Goal: Information Seeking & Learning: Learn about a topic

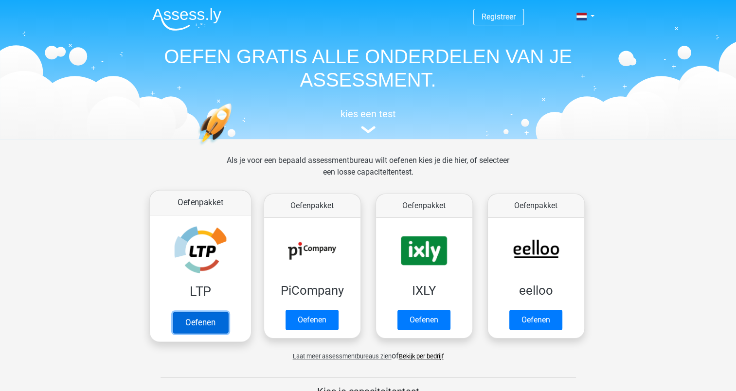
click at [197, 317] on link "Oefenen" at bounding box center [199, 322] width 55 height 21
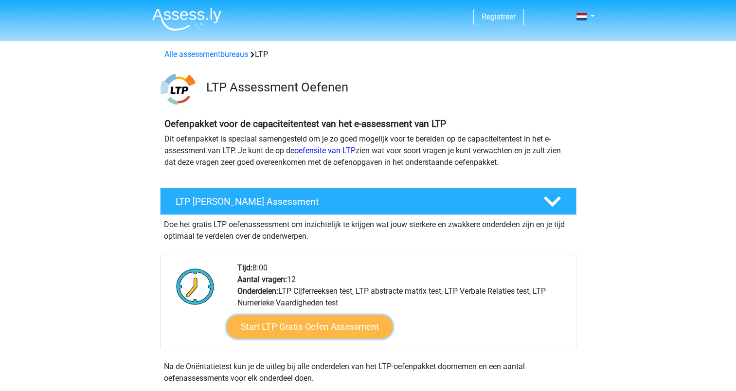
click at [364, 332] on link "Start LTP Gratis Oefen Assessment" at bounding box center [309, 326] width 166 height 23
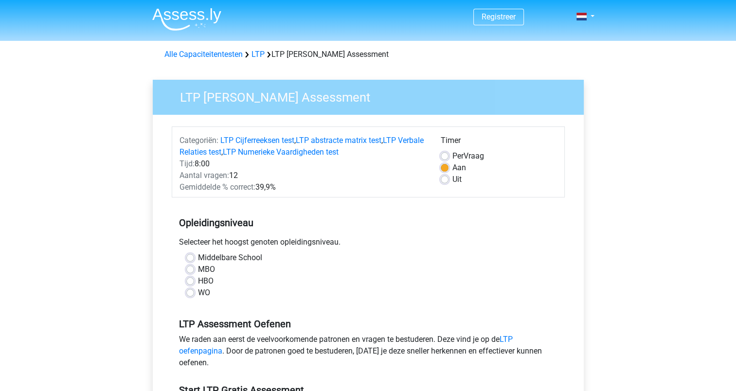
click at [198, 280] on label "HBO" at bounding box center [206, 281] width 16 height 12
click at [192, 280] on input "HBO" at bounding box center [190, 280] width 8 height 10
radio input "true"
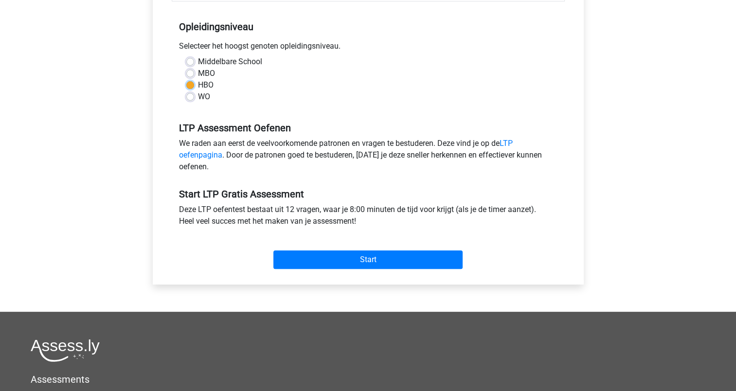
scroll to position [194, 0]
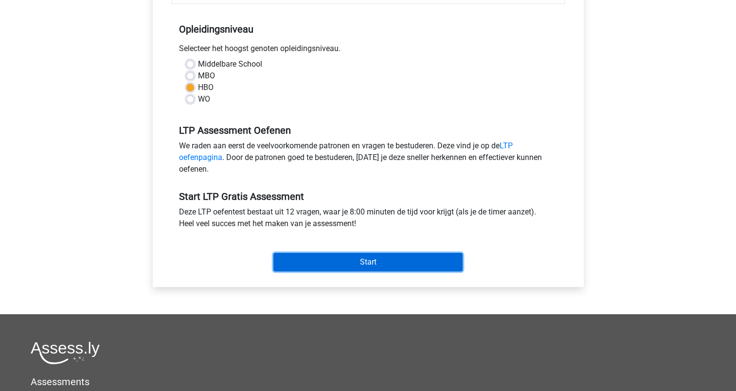
click at [329, 261] on input "Start" at bounding box center [368, 262] width 189 height 18
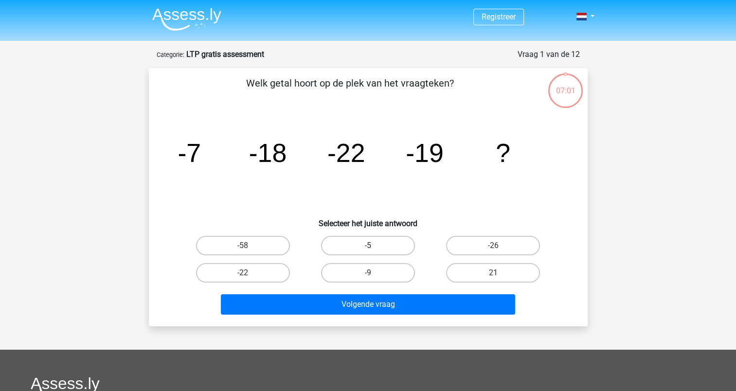
click at [384, 249] on label "-5" at bounding box center [368, 245] width 94 height 19
click at [374, 249] on input "-5" at bounding box center [371, 249] width 6 height 6
radio input "true"
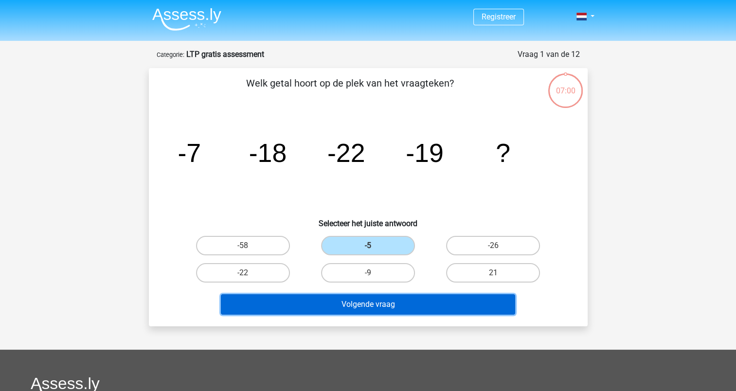
click at [385, 302] on button "Volgende vraag" at bounding box center [368, 304] width 294 height 20
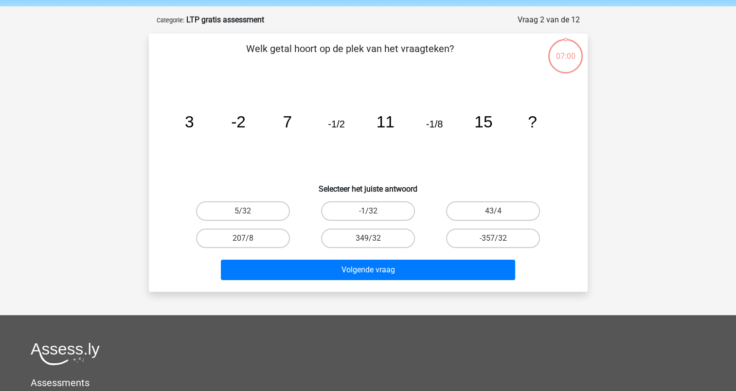
scroll to position [49, 0]
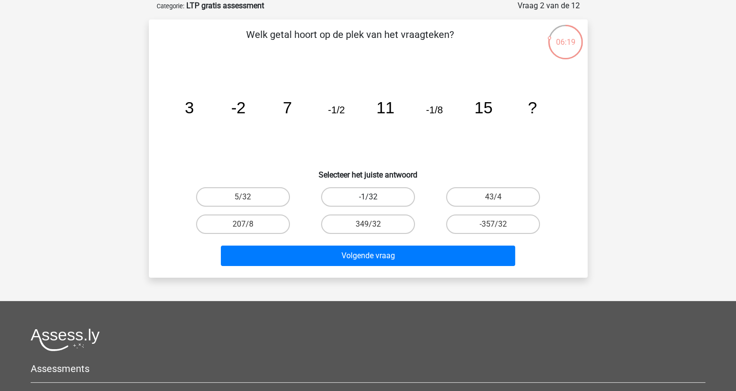
click at [382, 203] on label "-1/32" at bounding box center [368, 196] width 94 height 19
click at [374, 203] on input "-1/32" at bounding box center [371, 200] width 6 height 6
radio input "true"
drag, startPoint x: 349, startPoint y: 269, endPoint x: 365, endPoint y: 236, distance: 36.1
click at [365, 236] on div "Welk getal hoort op de plek van het vraagteken? image/svg+xml 3 -2 7 -1/2 11 -1…" at bounding box center [368, 148] width 431 height 243
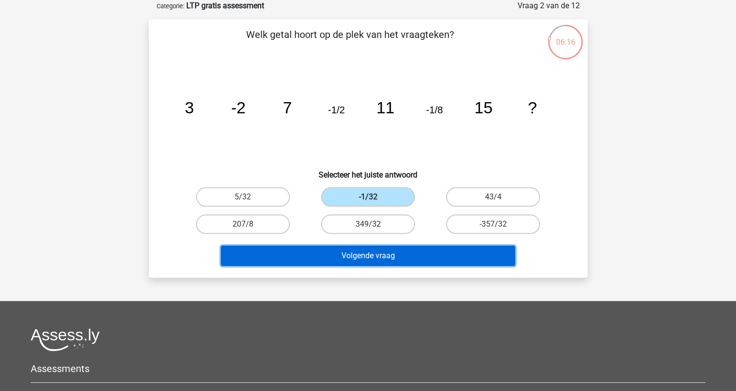
drag, startPoint x: 365, startPoint y: 236, endPoint x: 360, endPoint y: 255, distance: 19.1
click at [360, 255] on button "Volgende vraag" at bounding box center [368, 256] width 294 height 20
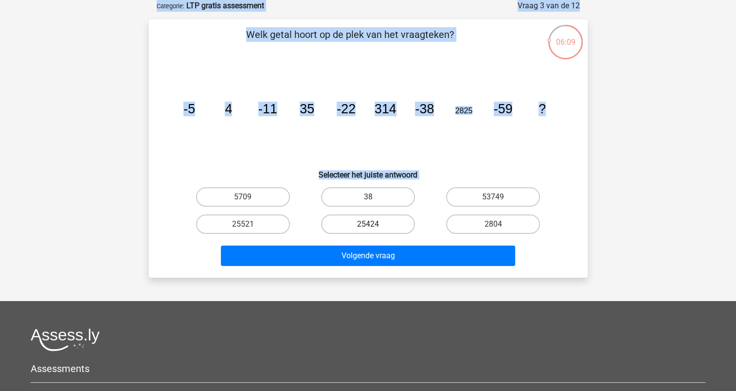
click at [360, 222] on label "25424" at bounding box center [368, 224] width 94 height 19
click at [368, 224] on input "25424" at bounding box center [371, 227] width 6 height 6
radio input "true"
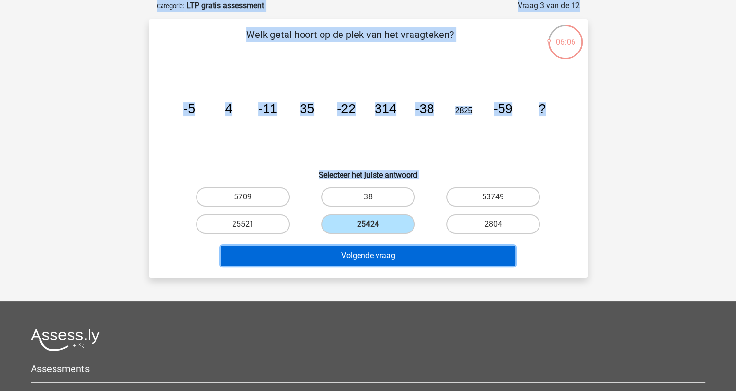
click at [337, 262] on button "Volgende vraag" at bounding box center [368, 256] width 294 height 20
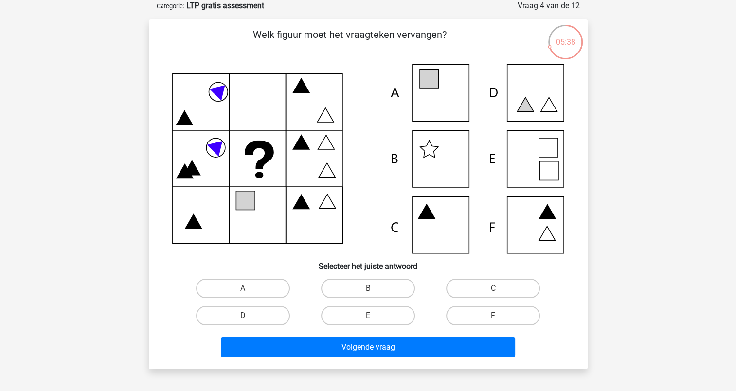
click at [443, 101] on icon at bounding box center [368, 158] width 392 height 189
click at [267, 284] on label "A" at bounding box center [243, 288] width 94 height 19
click at [249, 289] on input "A" at bounding box center [246, 292] width 6 height 6
radio input "true"
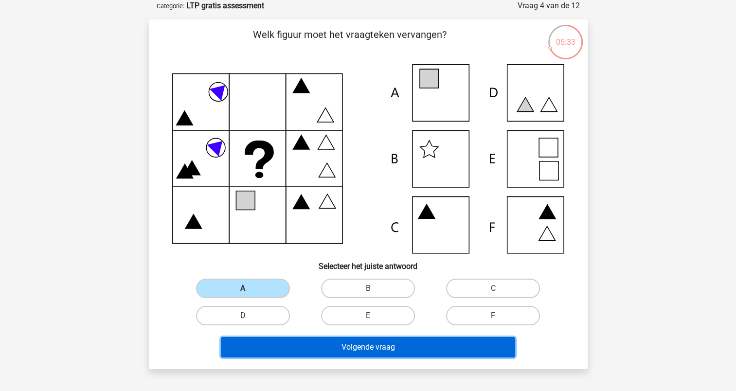
click at [303, 343] on button "Volgende vraag" at bounding box center [368, 347] width 294 height 20
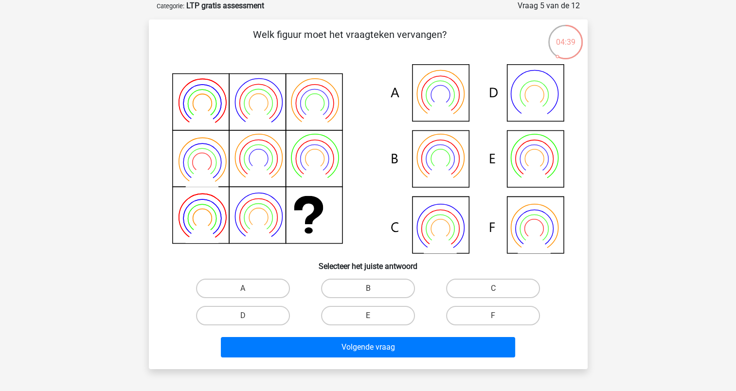
click at [550, 222] on icon at bounding box center [368, 158] width 392 height 189
click at [476, 321] on label "F" at bounding box center [493, 315] width 94 height 19
click at [493, 321] on input "F" at bounding box center [496, 319] width 6 height 6
radio input "true"
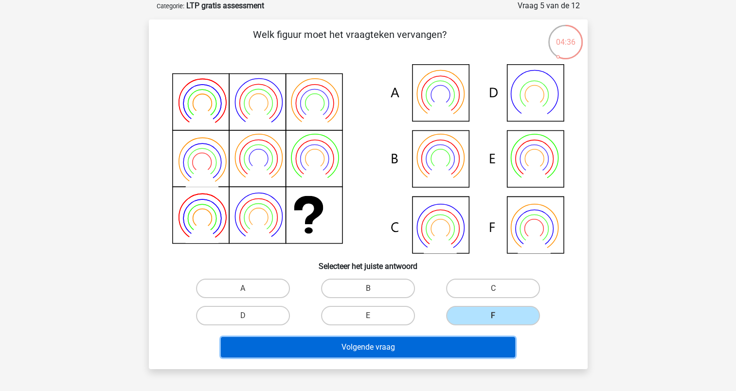
click at [443, 351] on button "Volgende vraag" at bounding box center [368, 347] width 294 height 20
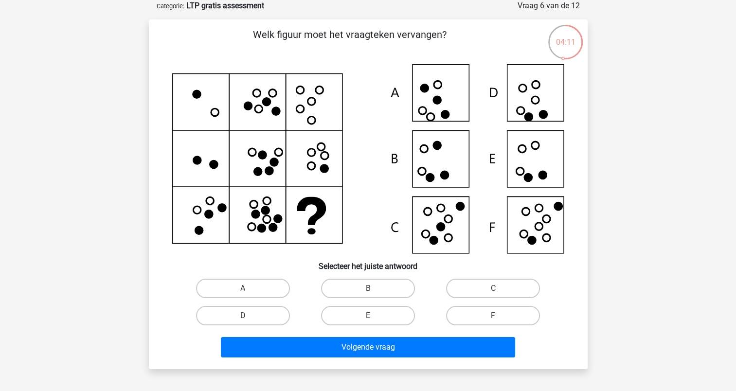
click at [246, 316] on input "D" at bounding box center [246, 319] width 6 height 6
radio input "true"
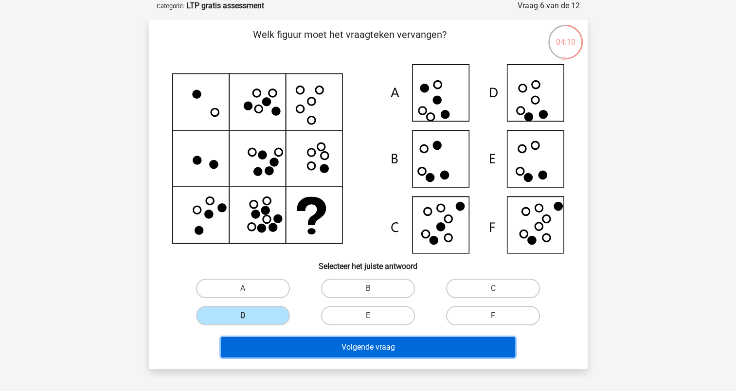
click at [331, 341] on button "Volgende vraag" at bounding box center [368, 347] width 294 height 20
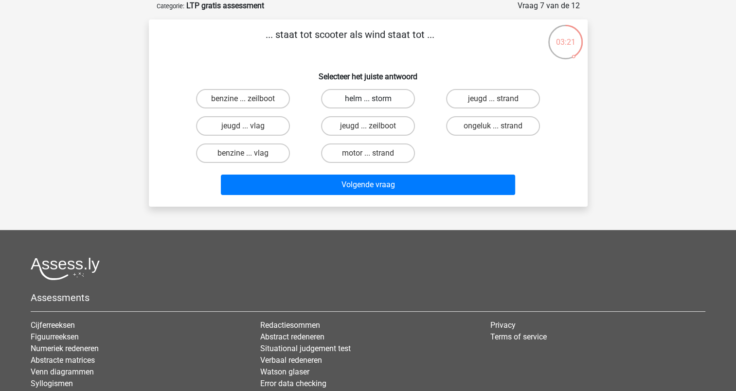
click at [338, 106] on label "helm ... storm" at bounding box center [368, 98] width 94 height 19
click at [368, 105] on input "helm ... storm" at bounding box center [371, 102] width 6 height 6
radio input "true"
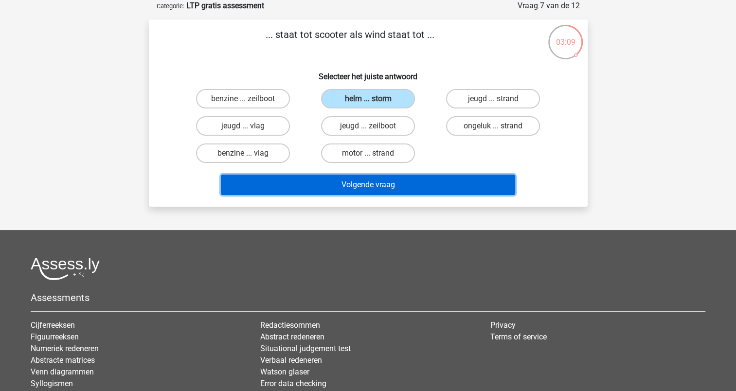
click at [306, 181] on button "Volgende vraag" at bounding box center [368, 185] width 294 height 20
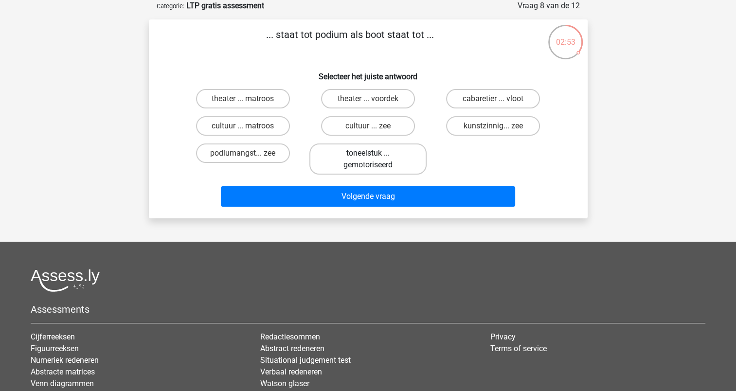
click at [348, 165] on label "toneelstuk ... gemotoriseerd" at bounding box center [368, 159] width 117 height 31
click at [368, 160] on input "toneelstuk ... gemotoriseerd" at bounding box center [371, 156] width 6 height 6
radio input "true"
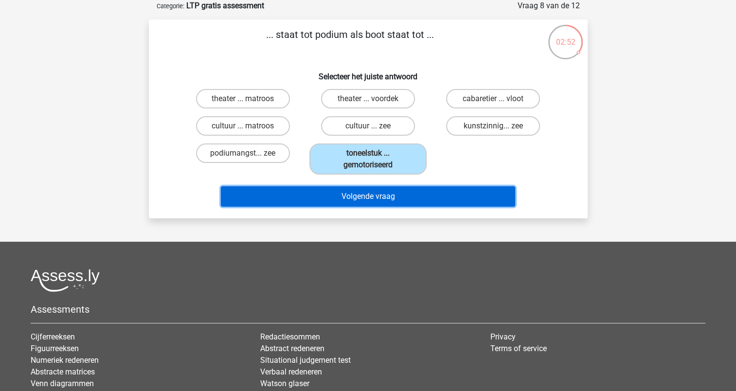
click at [341, 196] on button "Volgende vraag" at bounding box center [368, 196] width 294 height 20
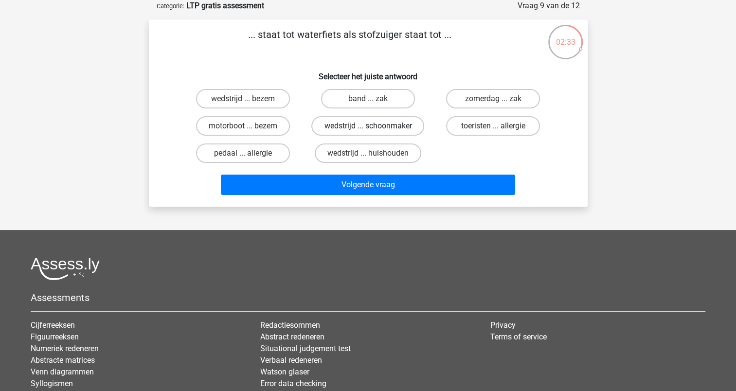
click at [349, 123] on label "wedstrijd ... schoonmaker" at bounding box center [367, 125] width 113 height 19
click at [368, 126] on input "wedstrijd ... schoonmaker" at bounding box center [371, 129] width 6 height 6
radio input "true"
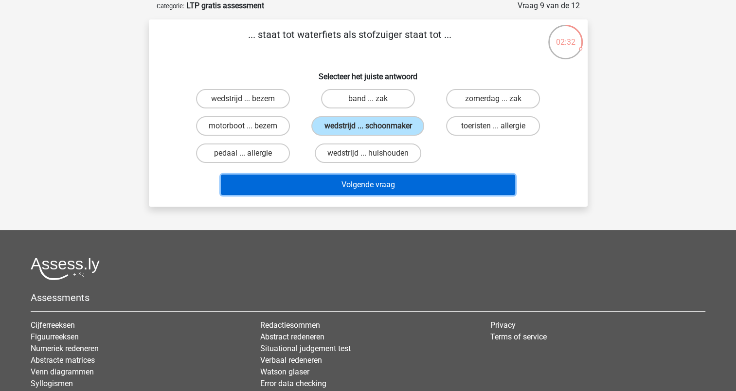
click at [363, 182] on button "Volgende vraag" at bounding box center [368, 185] width 294 height 20
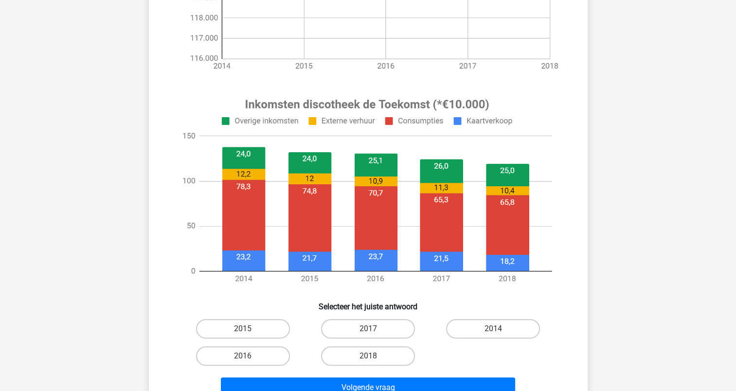
scroll to position [272, 0]
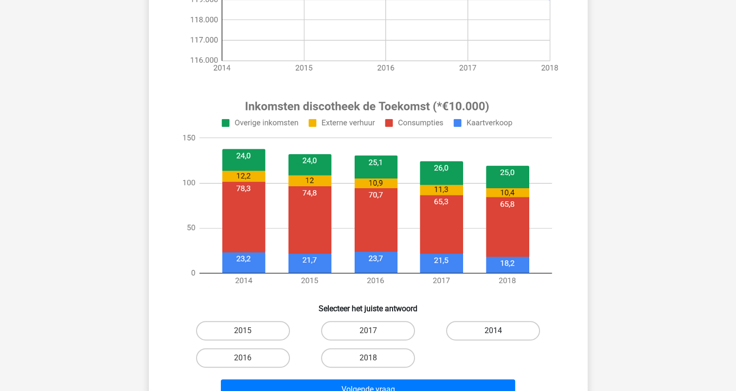
click at [488, 325] on label "2014" at bounding box center [493, 330] width 94 height 19
click at [493, 331] on input "2014" at bounding box center [496, 334] width 6 height 6
radio input "true"
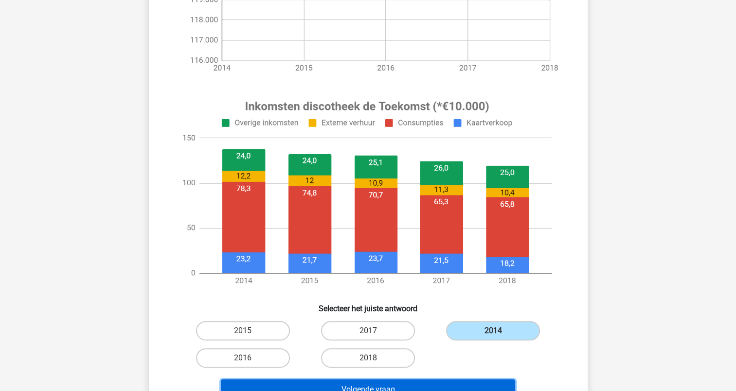
click at [387, 387] on button "Volgende vraag" at bounding box center [368, 390] width 294 height 20
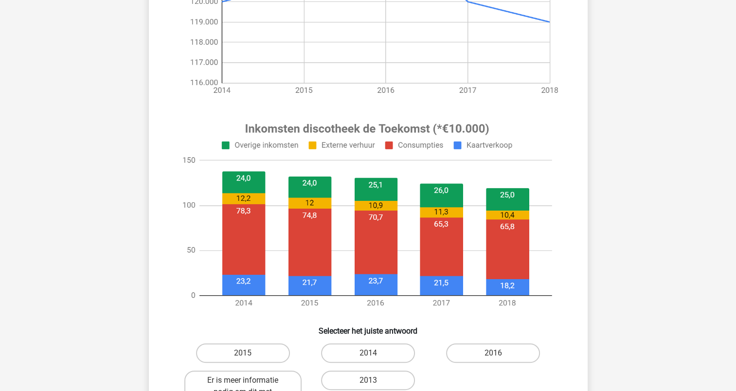
scroll to position [254, 0]
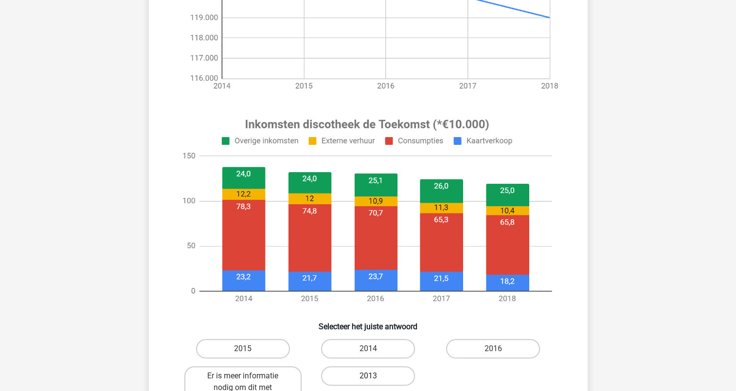
click at [388, 369] on label "2013" at bounding box center [368, 375] width 94 height 19
click at [374, 376] on input "2013" at bounding box center [371, 379] width 6 height 6
radio input "true"
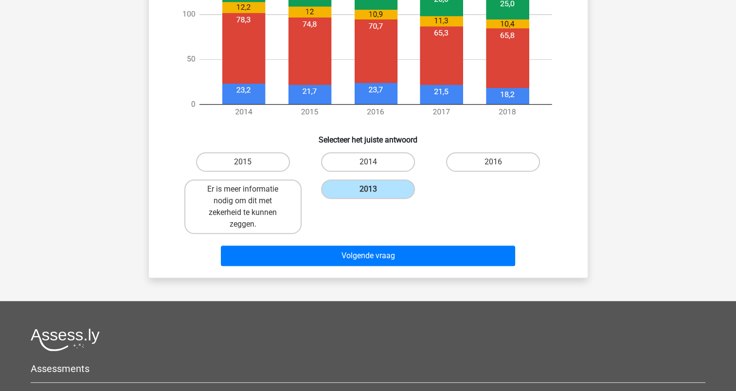
scroll to position [444, 0]
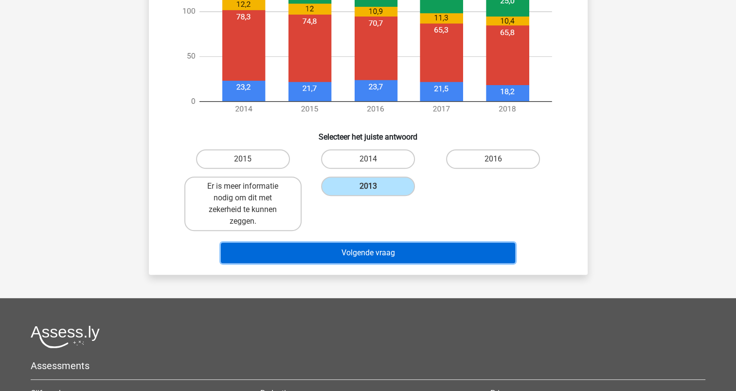
click at [418, 256] on button "Volgende vraag" at bounding box center [368, 253] width 294 height 20
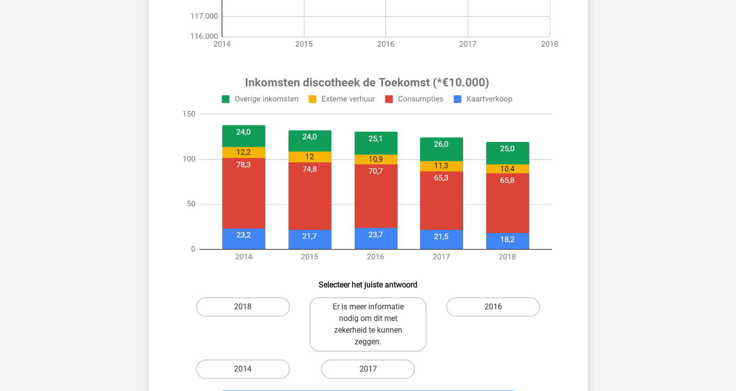
scroll to position [297, 0]
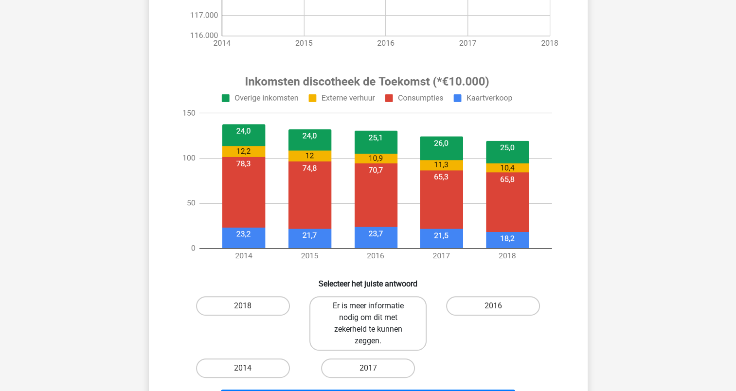
click at [366, 340] on label "Er is meer informatie nodig om dit met zekerheid te kunnen zeggen." at bounding box center [368, 323] width 117 height 55
click at [368, 312] on input "Er is meer informatie nodig om dit met zekerheid te kunnen zeggen." at bounding box center [371, 309] width 6 height 6
radio input "true"
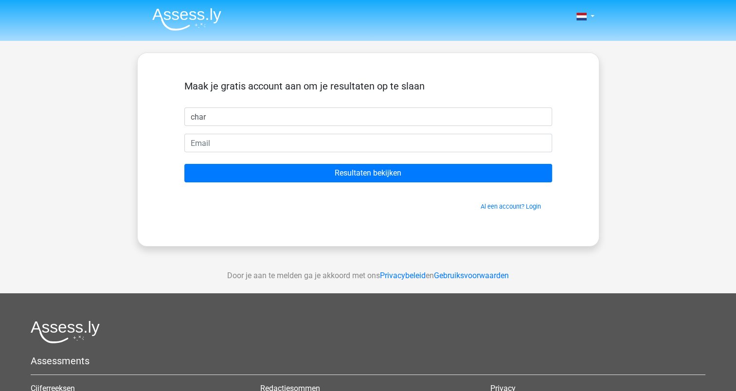
type input "char"
click at [184, 164] on input "Resultaten bekijken" at bounding box center [368, 173] width 368 height 18
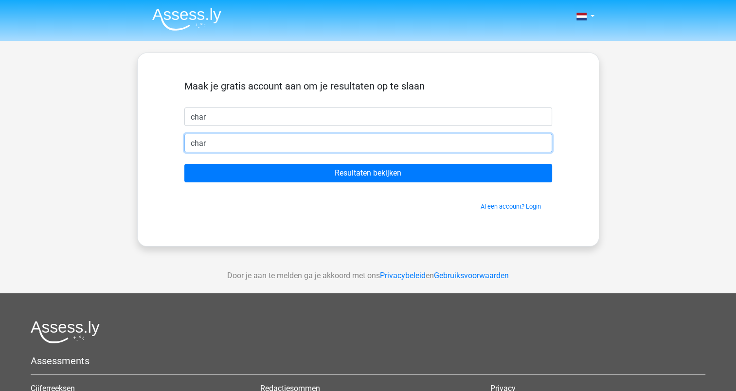
type input "[EMAIL_ADDRESS][DOMAIN_NAME]"
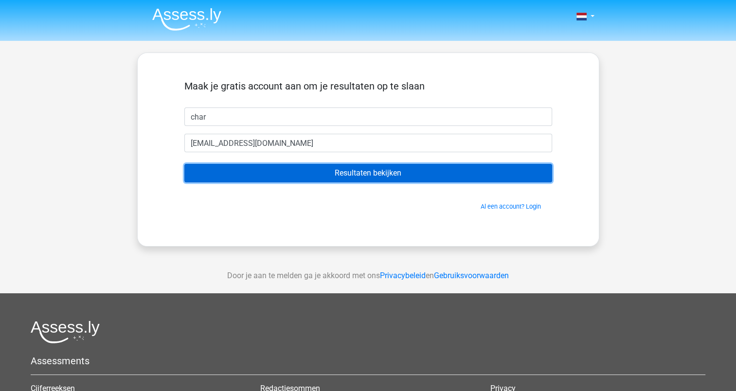
click at [293, 178] on input "Resultaten bekijken" at bounding box center [368, 173] width 368 height 18
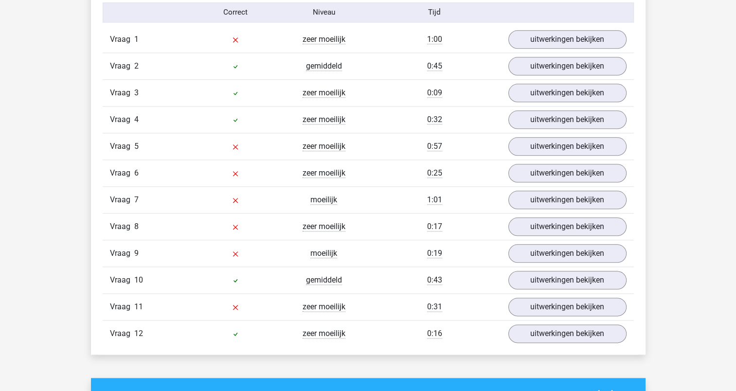
scroll to position [1091, 0]
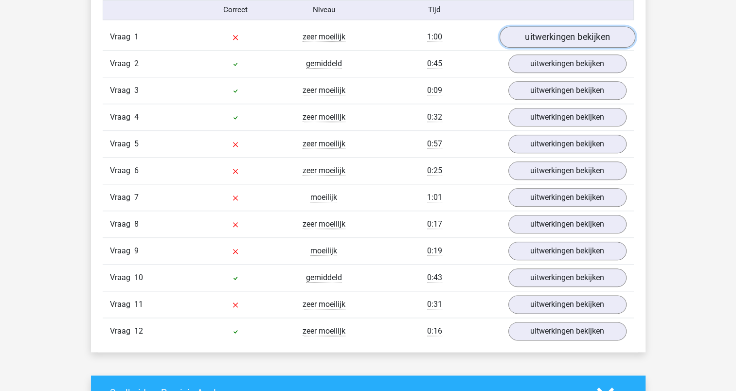
click at [541, 28] on link "uitwerkingen bekijken" at bounding box center [567, 36] width 136 height 21
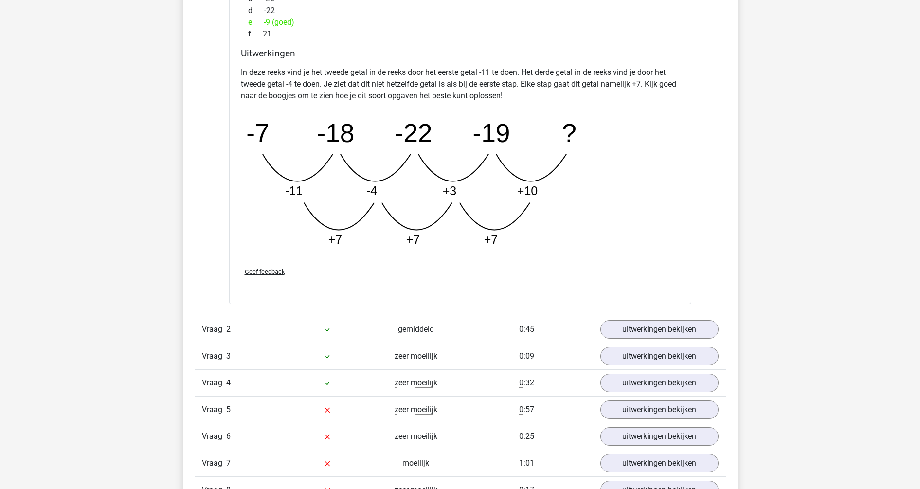
scroll to position [1327, 0]
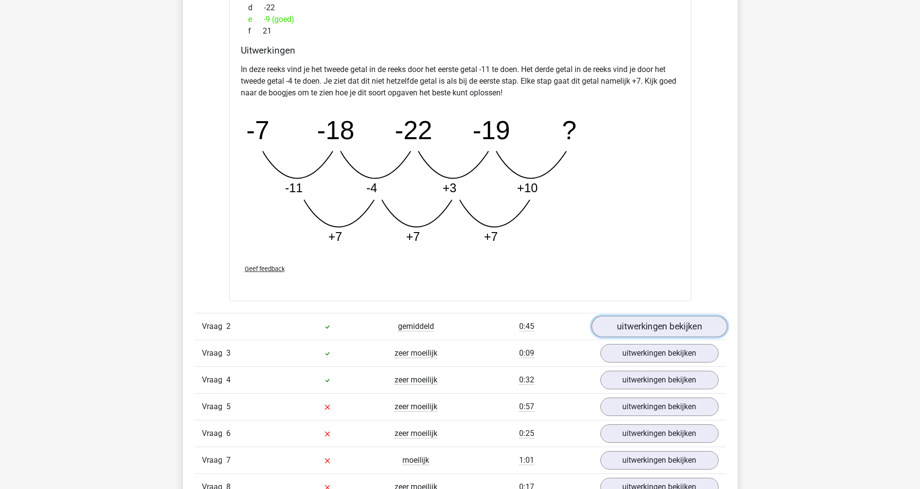
click at [685, 330] on link "uitwerkingen bekijken" at bounding box center [659, 326] width 136 height 21
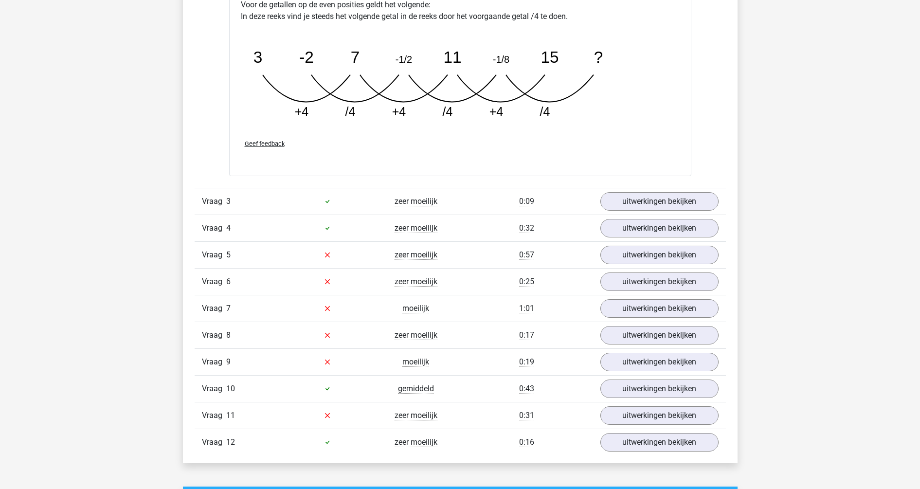
scroll to position [1976, 0]
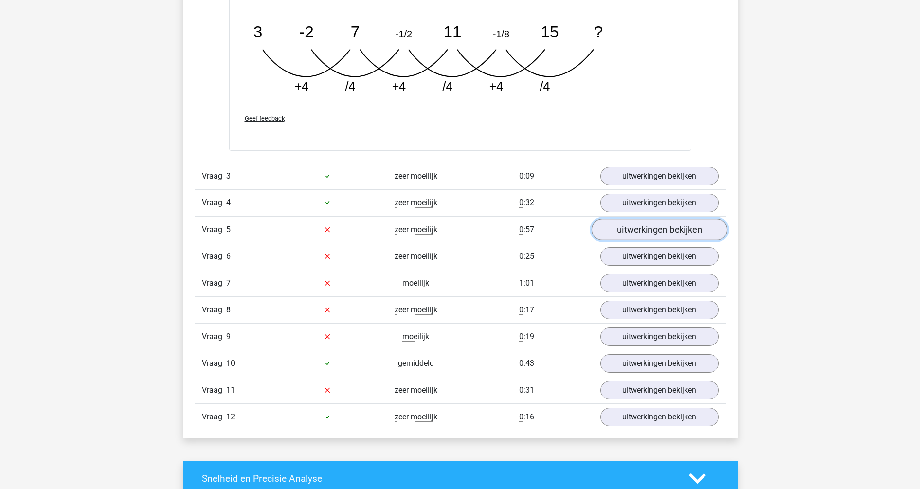
click at [637, 228] on link "uitwerkingen bekijken" at bounding box center [659, 229] width 136 height 21
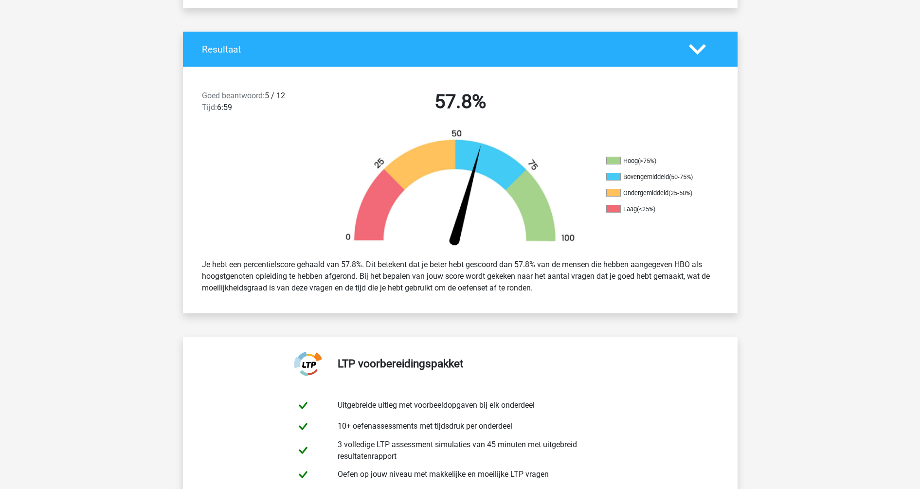
scroll to position [0, 0]
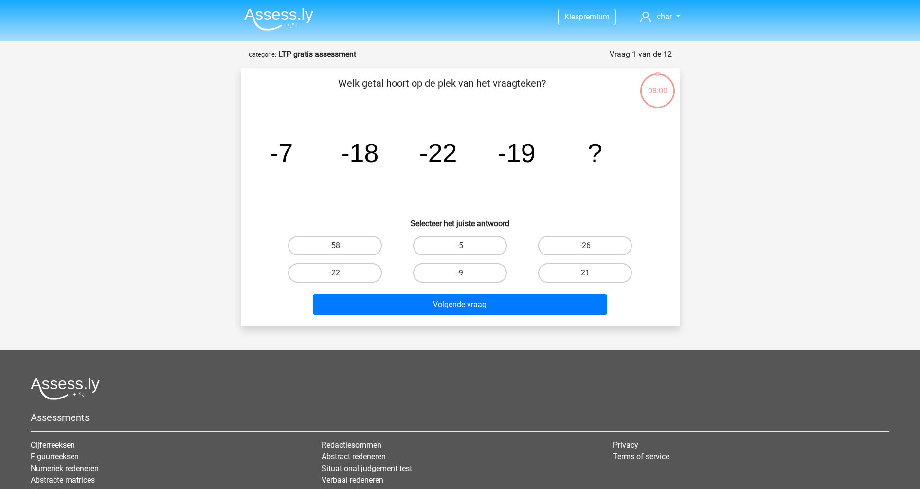
scroll to position [118, 0]
